Goal: Task Accomplishment & Management: Complete application form

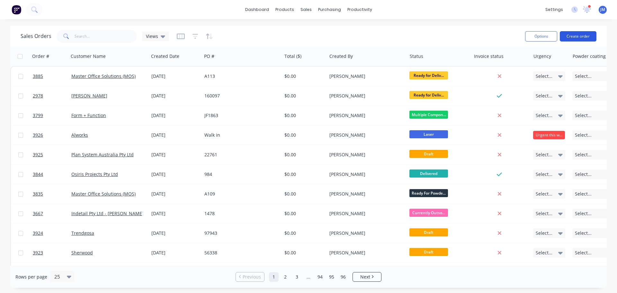
click at [577, 35] on button "Create order" at bounding box center [578, 36] width 37 height 10
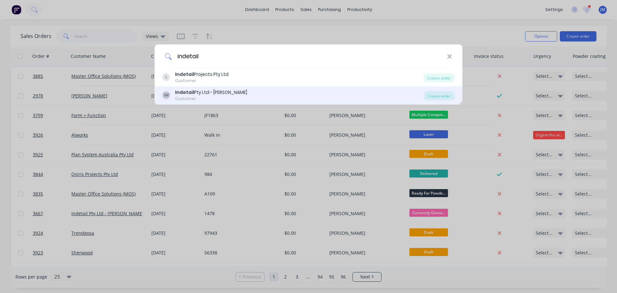
type input "indetail"
click at [204, 93] on div "Indetail Pty Ltd - [PERSON_NAME]" at bounding box center [211, 92] width 72 height 7
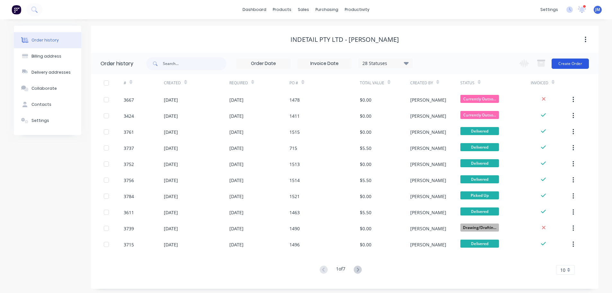
click at [566, 61] on button "Create Order" at bounding box center [570, 63] width 37 height 10
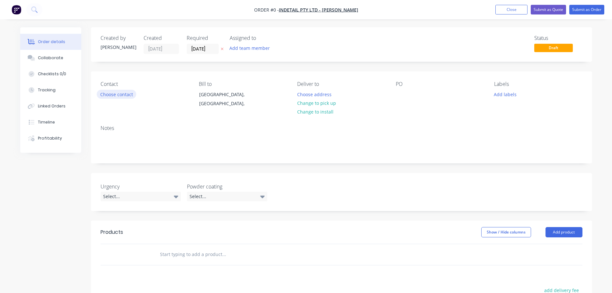
click at [119, 93] on button "Choose contact" at bounding box center [117, 94] width 40 height 9
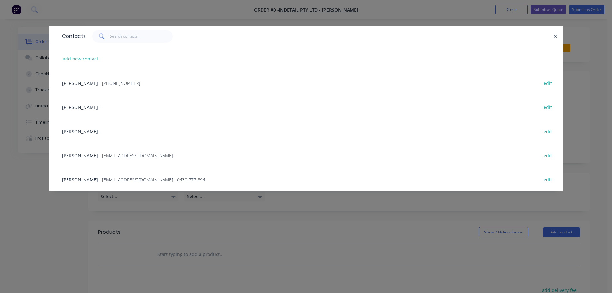
click at [80, 106] on span "[PERSON_NAME]" at bounding box center [80, 107] width 36 height 6
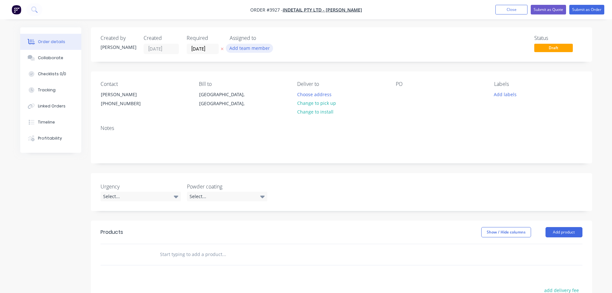
click at [243, 50] on button "Add team member" at bounding box center [249, 48] width 47 height 9
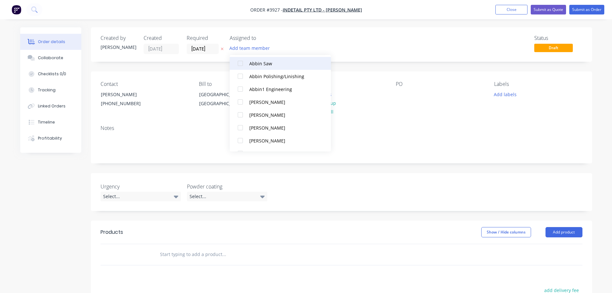
scroll to position [161, 0]
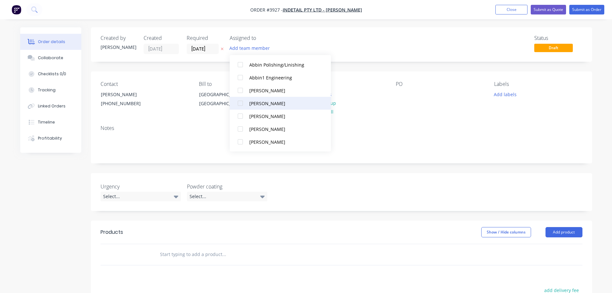
click at [241, 102] on div at bounding box center [240, 103] width 13 height 13
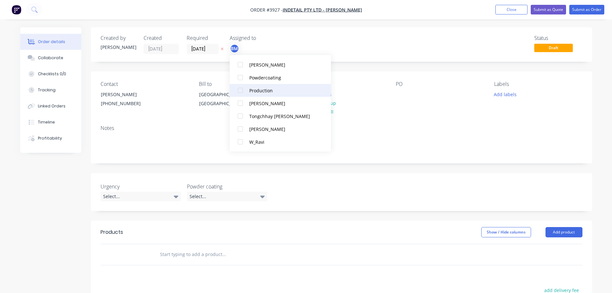
click at [239, 89] on div at bounding box center [240, 90] width 13 height 13
click at [401, 110] on div "PO" at bounding box center [440, 95] width 88 height 29
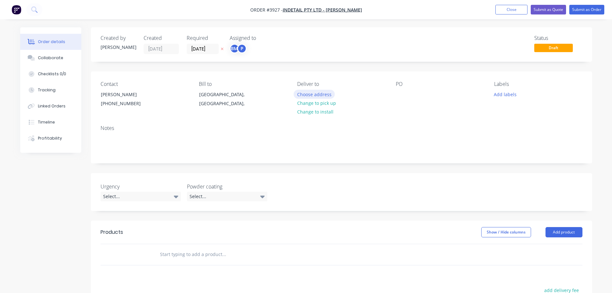
click at [309, 91] on button "Choose address" at bounding box center [314, 94] width 41 height 9
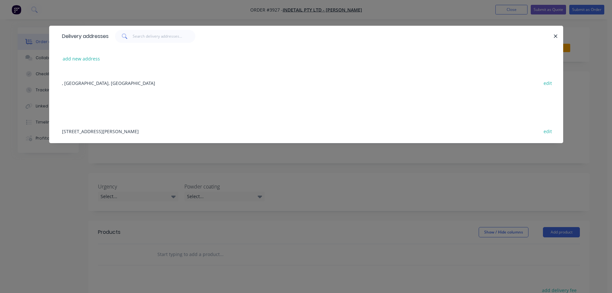
click at [129, 130] on div "[STREET_ADDRESS][PERSON_NAME] edit" at bounding box center [306, 131] width 495 height 24
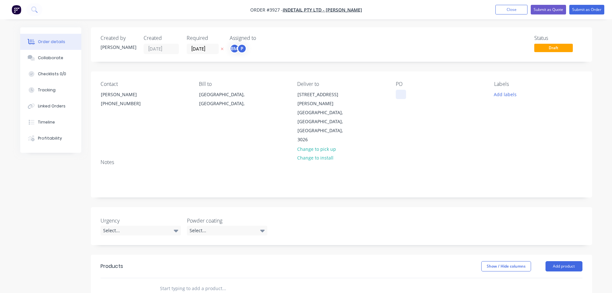
click at [401, 97] on div at bounding box center [401, 94] width 10 height 9
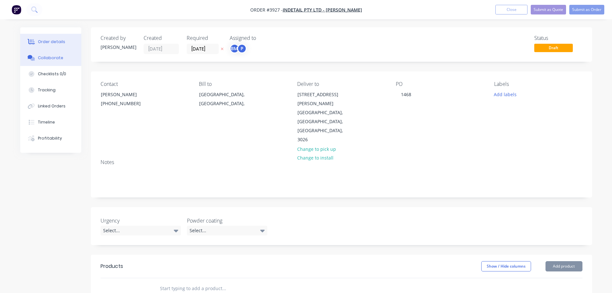
click at [50, 56] on div "Collaborate" at bounding box center [50, 58] width 25 height 6
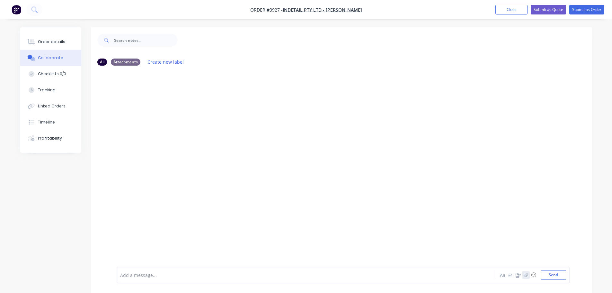
click at [525, 275] on icon "button" at bounding box center [526, 275] width 4 height 4
click at [560, 274] on button "Send" at bounding box center [553, 275] width 25 height 10
click at [43, 40] on div "Order details" at bounding box center [51, 42] width 27 height 6
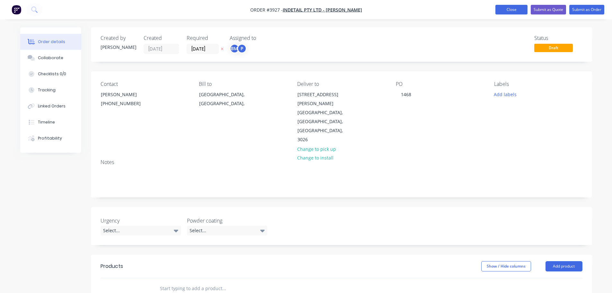
click at [508, 11] on button "Close" at bounding box center [512, 10] width 32 height 10
